Goal: Task Accomplishment & Management: Use online tool/utility

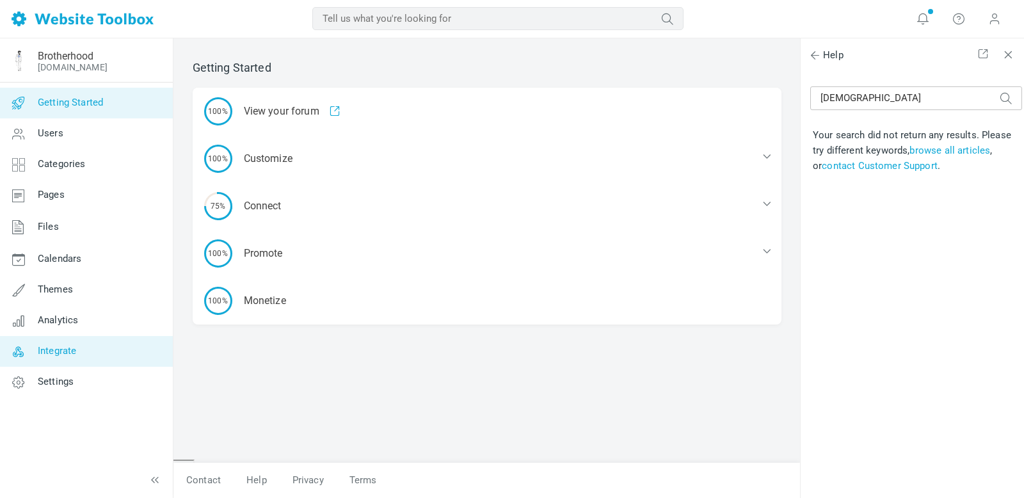
click at [58, 358] on link "Integrate" at bounding box center [85, 351] width 173 height 31
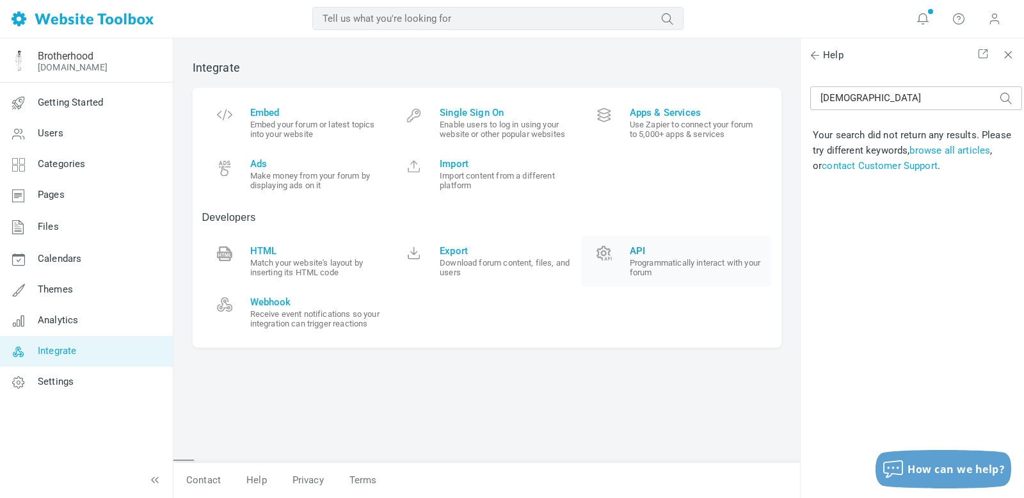
click at [640, 251] on span "API" at bounding box center [696, 251] width 133 height 12
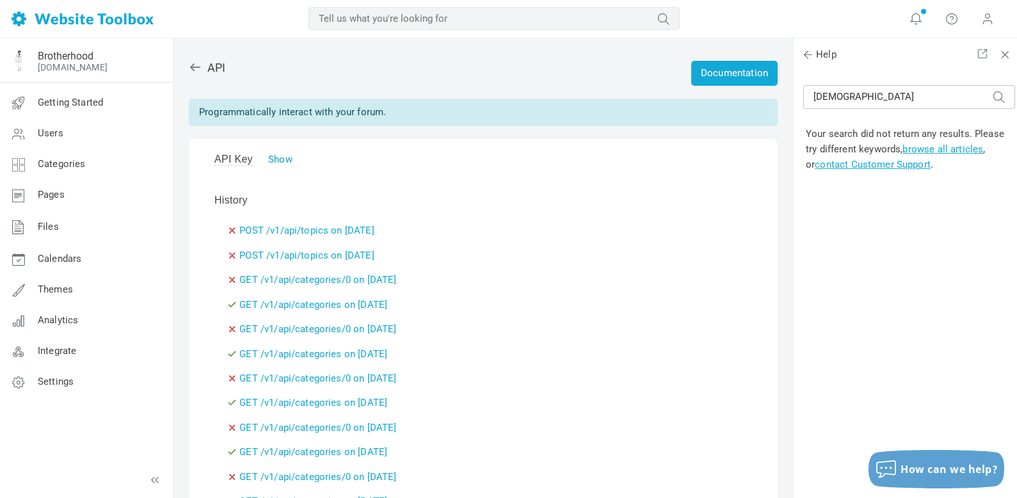
click at [284, 160] on link "Show" at bounding box center [280, 160] width 24 height 12
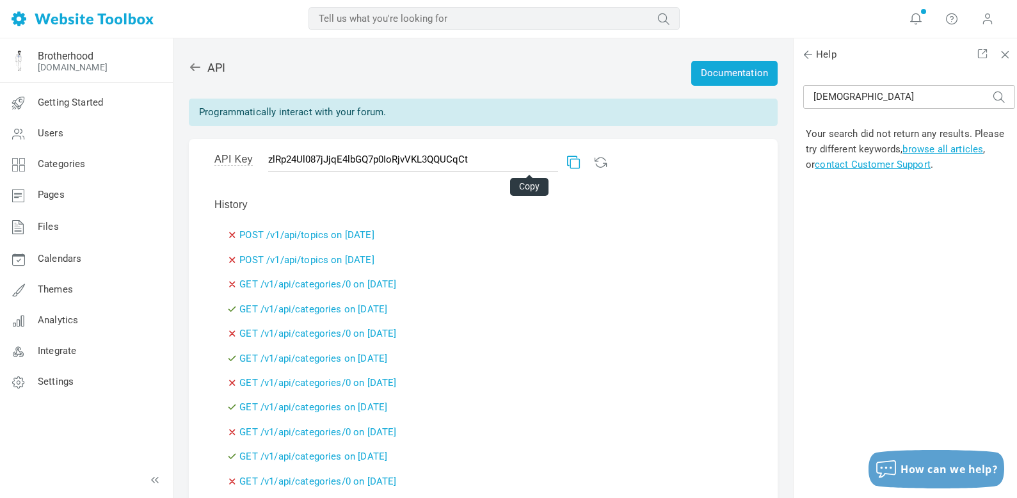
click at [567, 163] on link at bounding box center [571, 160] width 9 height 9
